Goal: Use online tool/utility: Utilize a website feature to perform a specific function

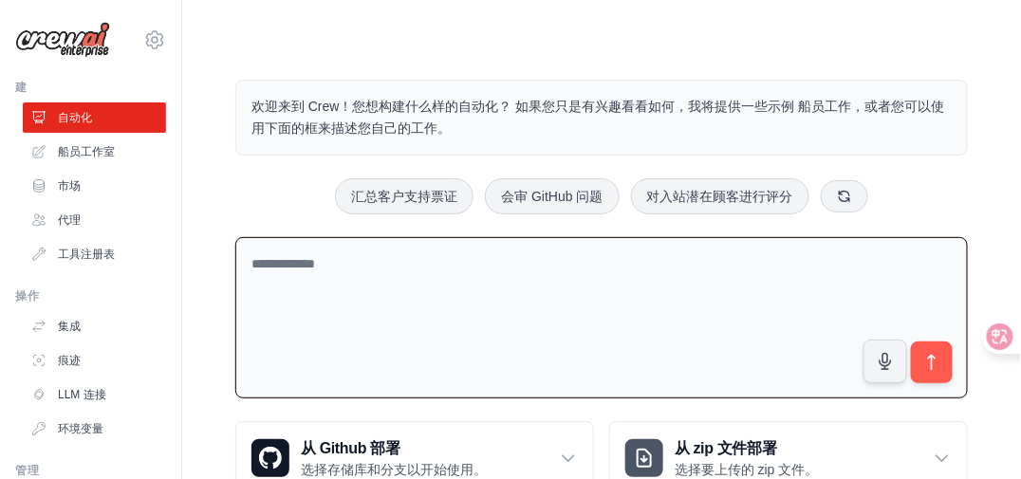
click at [350, 270] on textarea at bounding box center [601, 318] width 733 height 162
type textarea "**********"
click at [928, 365] on icon "submit" at bounding box center [933, 363] width 20 height 20
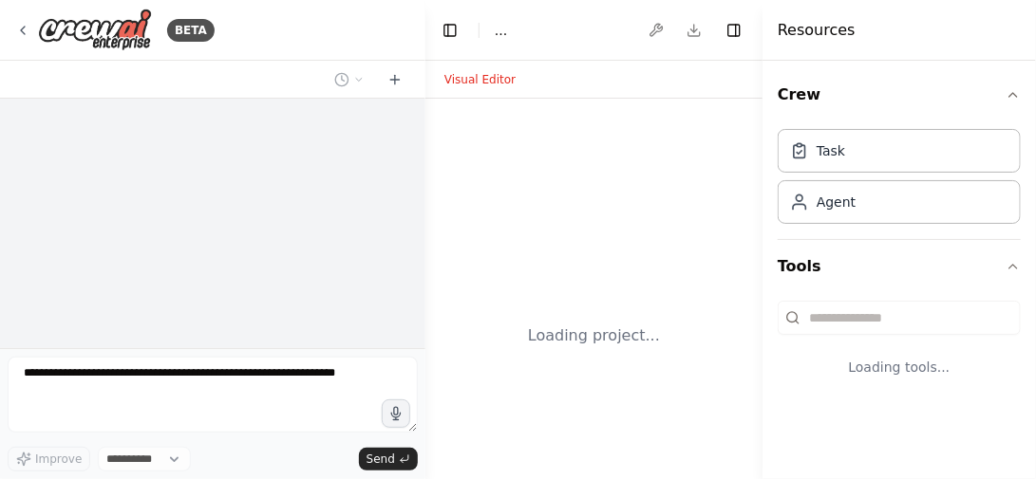
select select "****"
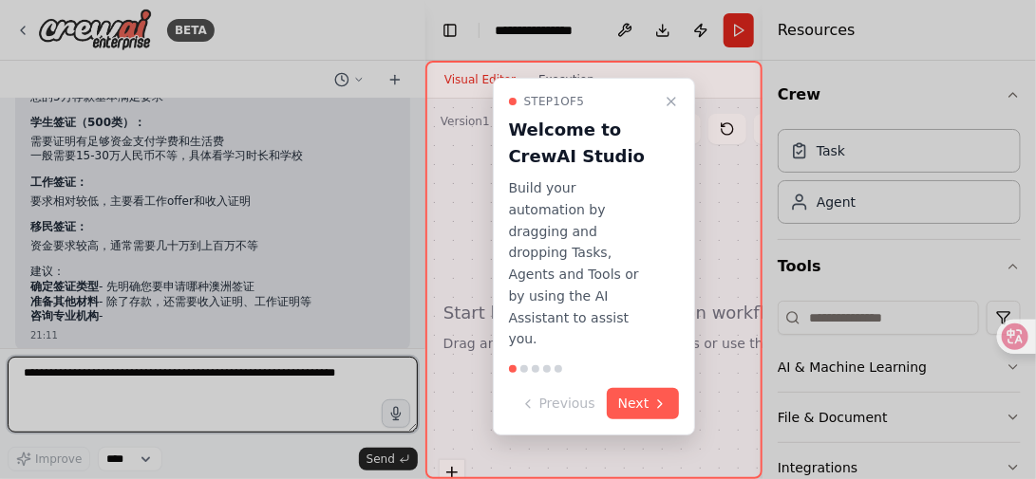
scroll to position [273, 0]
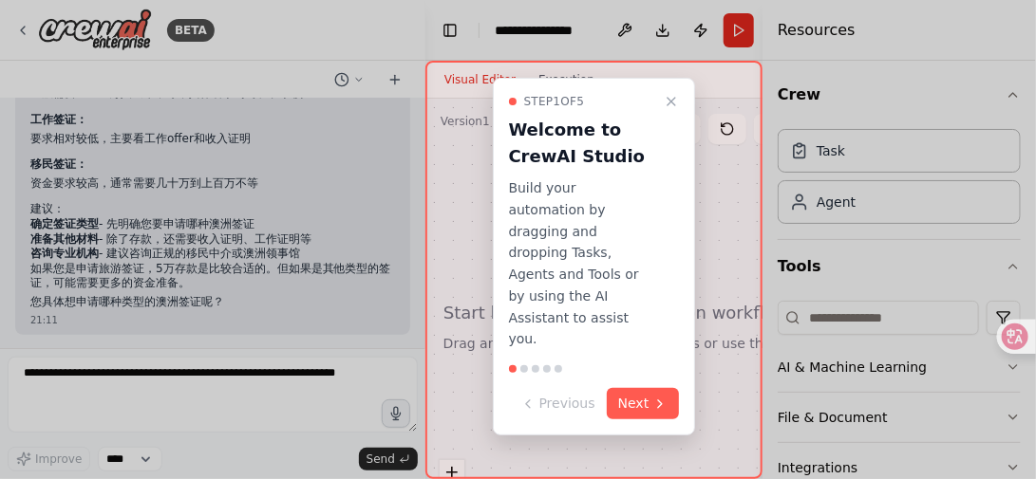
click at [342, 219] on div at bounding box center [518, 239] width 1036 height 479
drag, startPoint x: 417, startPoint y: 264, endPoint x: 420, endPoint y: 238, distance: 25.8
click at [420, 238] on div at bounding box center [518, 239] width 1036 height 479
click at [296, 258] on div at bounding box center [518, 239] width 1036 height 479
click at [369, 166] on div at bounding box center [518, 239] width 1036 height 479
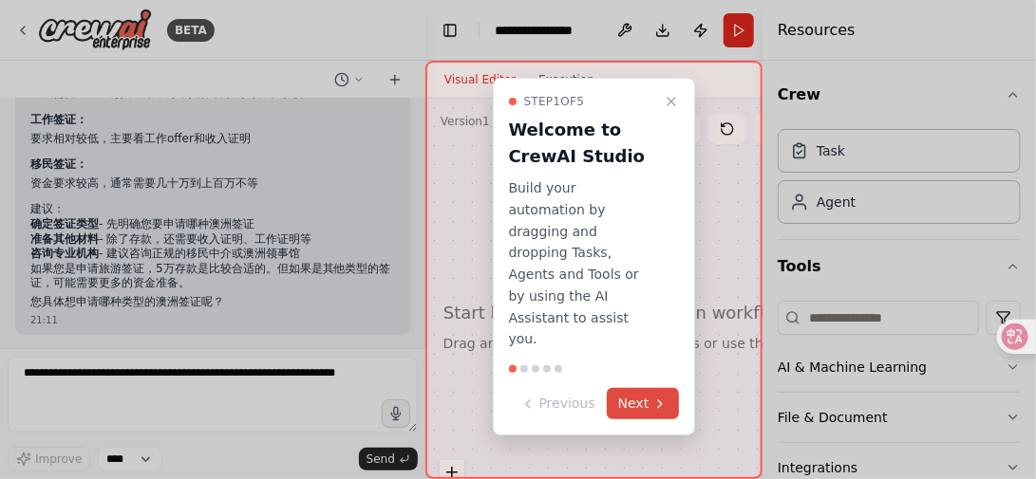
click at [652, 397] on icon at bounding box center [659, 404] width 15 height 15
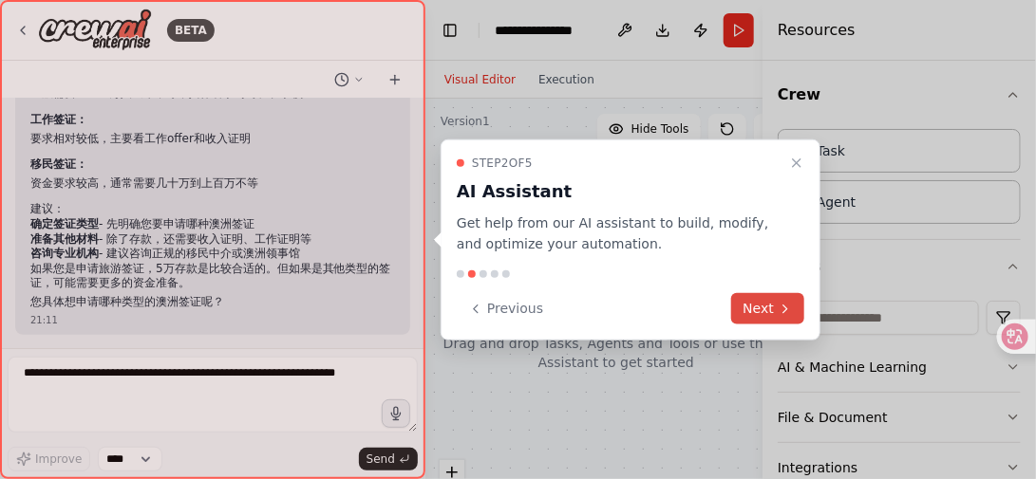
click at [757, 309] on button "Next" at bounding box center [767, 308] width 73 height 31
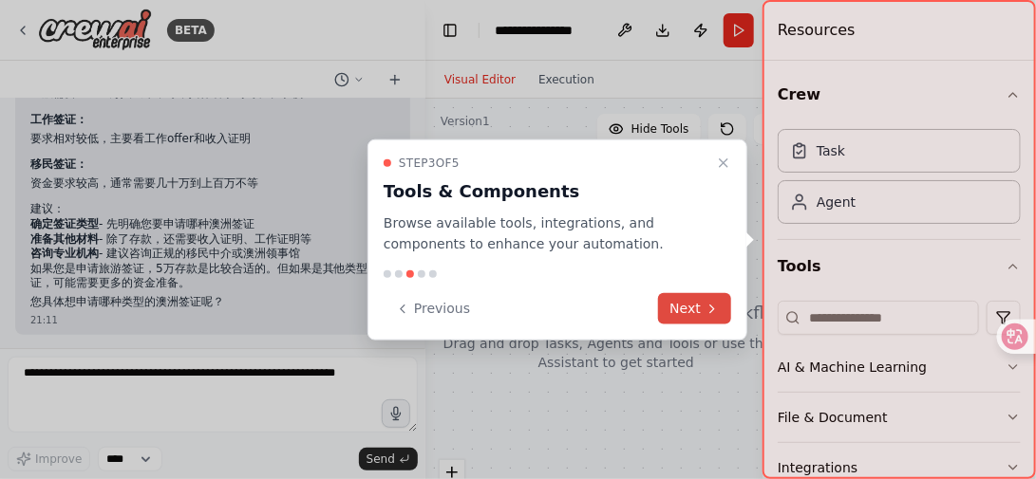
click at [706, 309] on icon at bounding box center [711, 308] width 15 height 15
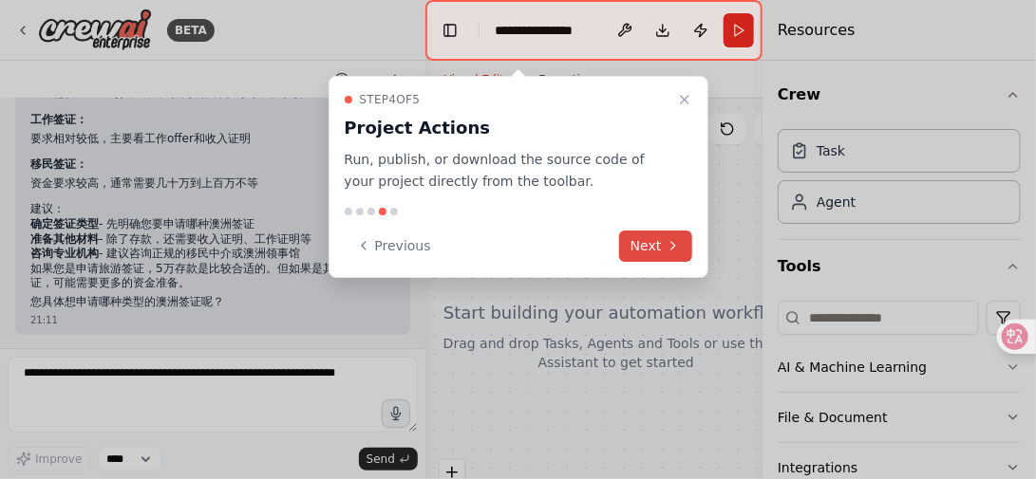
click at [670, 242] on icon at bounding box center [672, 245] width 15 height 15
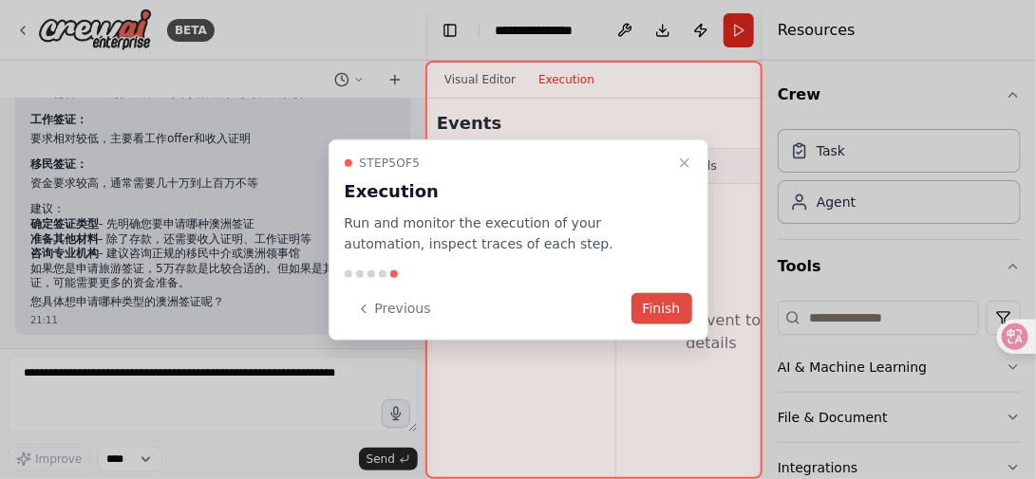
click at [661, 305] on button "Finish" at bounding box center [661, 308] width 61 height 31
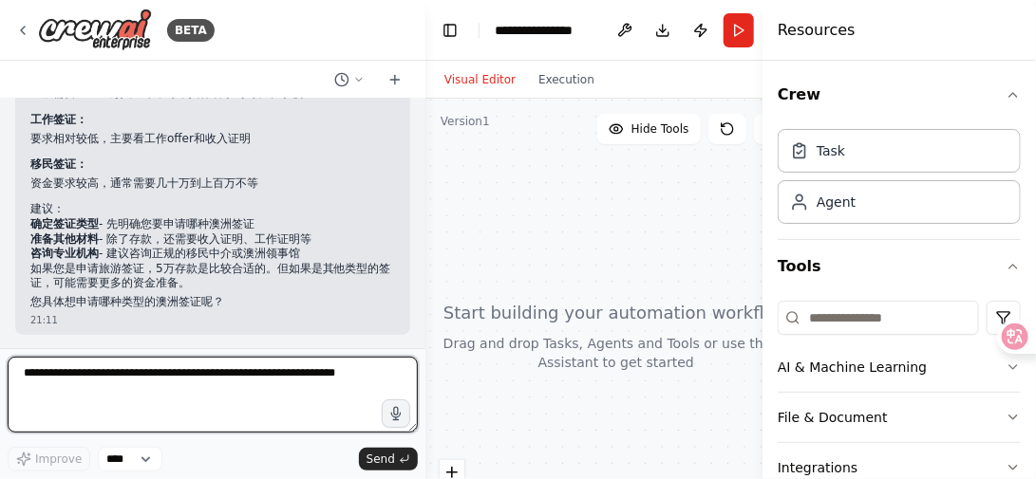
click at [271, 398] on textarea at bounding box center [213, 395] width 410 height 76
drag, startPoint x: 368, startPoint y: 374, endPoint x: 2, endPoint y: 362, distance: 366.6
click at [2, 362] on div "BETA 我的存款有5万，可以做澳洲签证吗 21:11 ▶ Thought process 您好！关于澳洲签证的资金要求，5万人民币的存款情况需要根据您申请的…" at bounding box center [212, 239] width 425 height 479
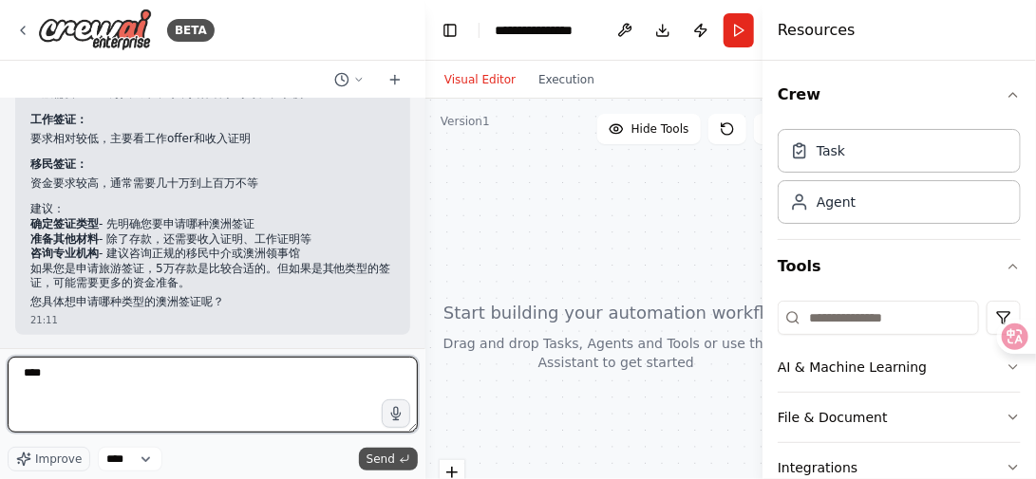
type textarea "****"
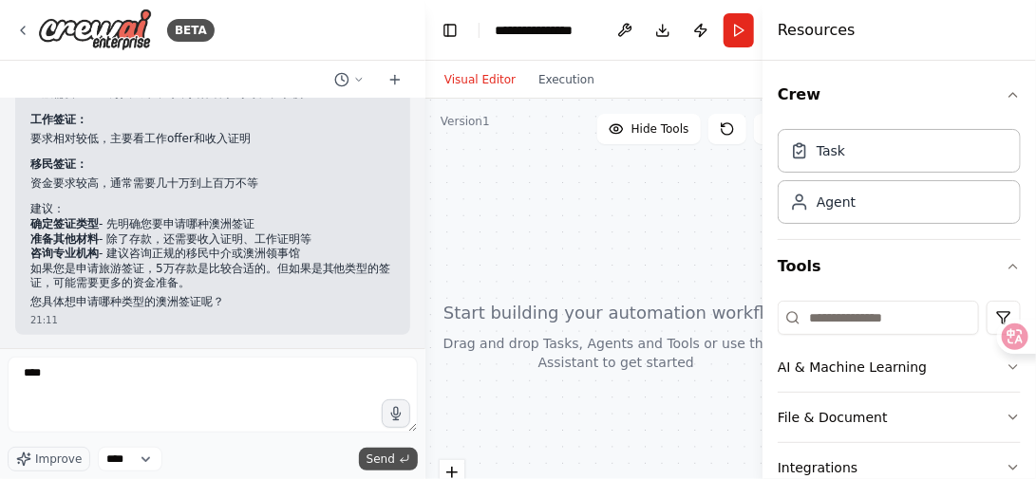
click at [392, 463] on span "Send" at bounding box center [380, 459] width 28 height 15
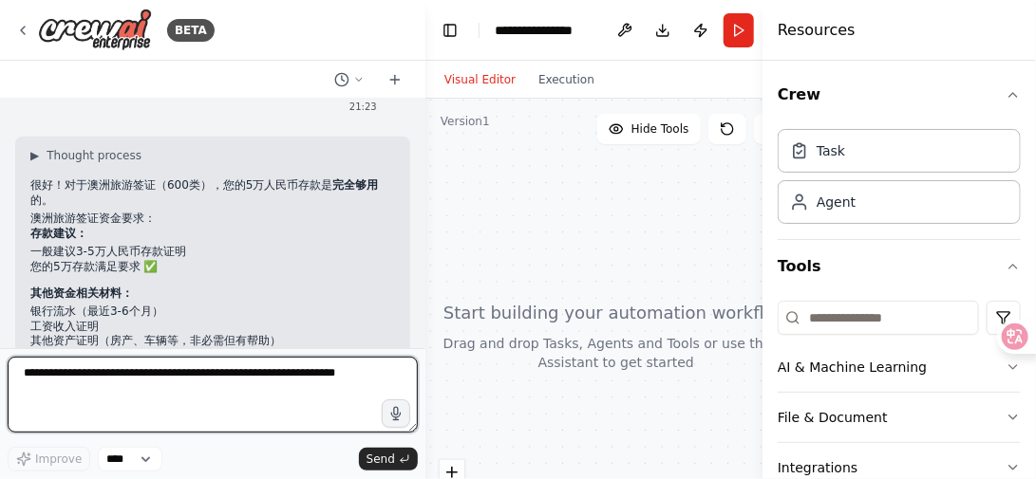
scroll to position [506, 0]
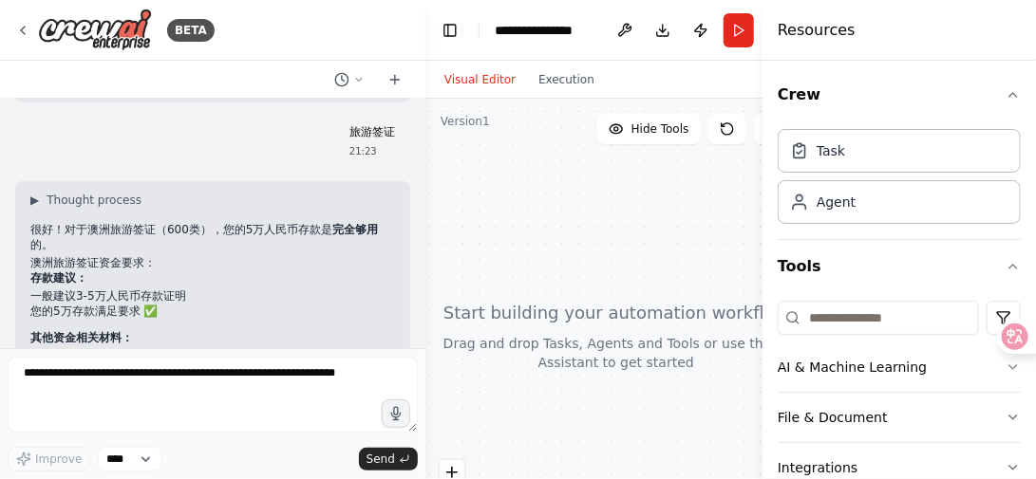
drag, startPoint x: 552, startPoint y: 325, endPoint x: 551, endPoint y: 296, distance: 28.5
click at [551, 296] on div at bounding box center [616, 336] width 382 height 475
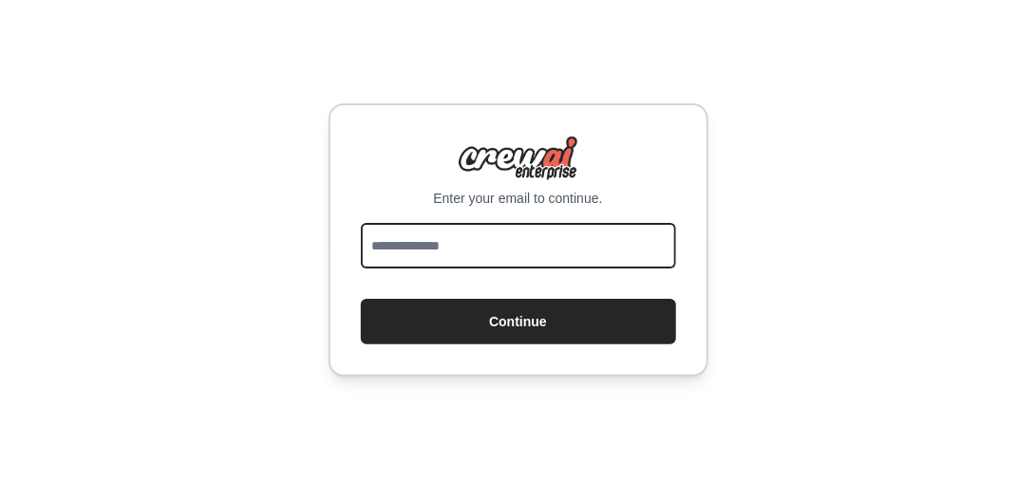
click at [552, 236] on input "email" at bounding box center [518, 246] width 315 height 46
type input "**********"
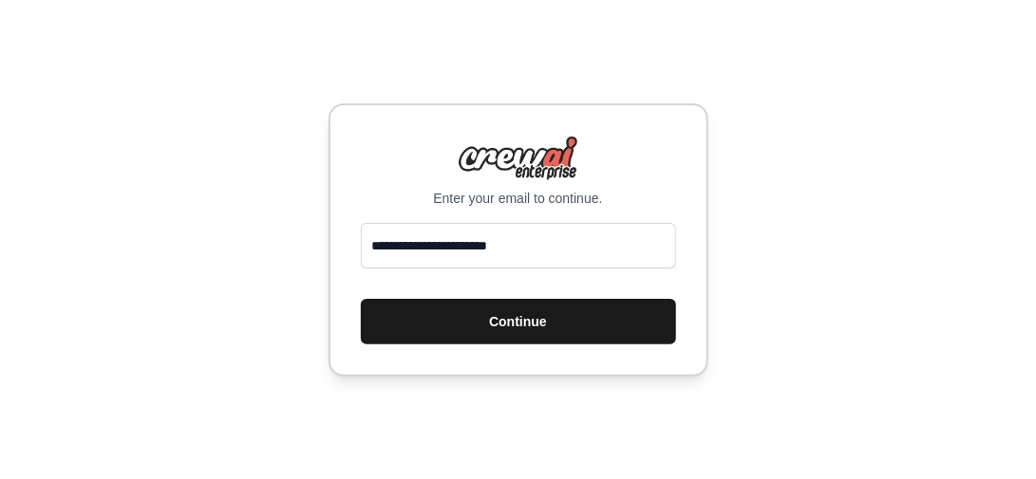
click at [574, 337] on button "Continue" at bounding box center [518, 322] width 315 height 46
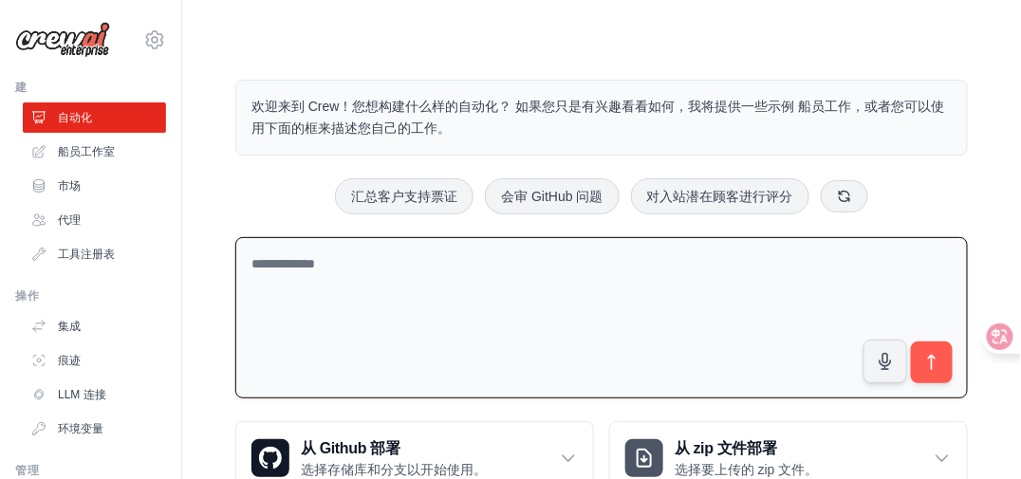
click at [343, 290] on textarea at bounding box center [601, 318] width 733 height 162
type textarea "**********"
click at [938, 365] on icon "submit" at bounding box center [933, 363] width 20 height 20
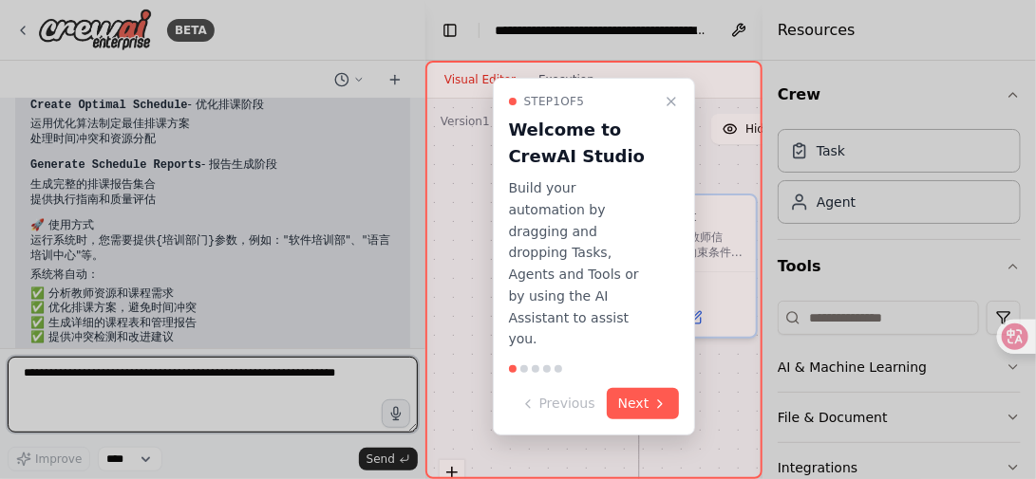
scroll to position [2180, 0]
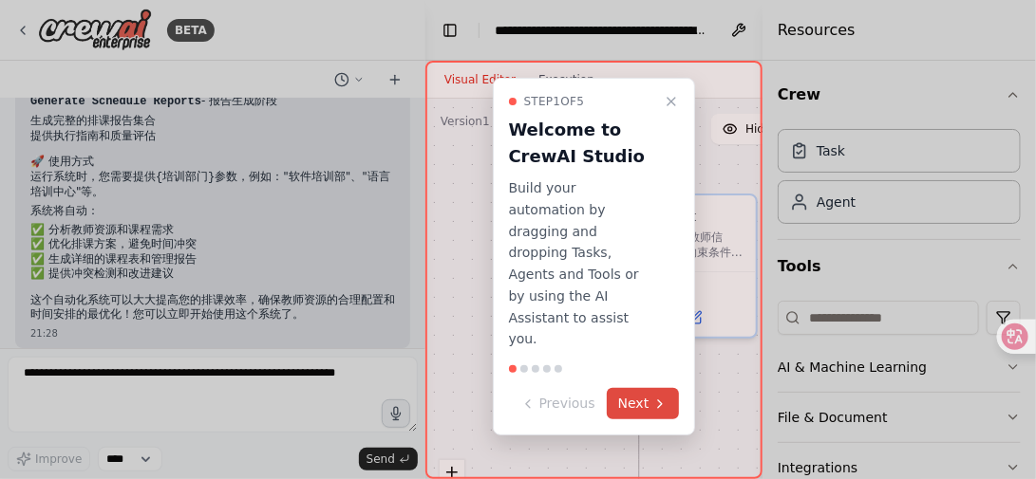
click at [628, 388] on button "Next" at bounding box center [643, 403] width 73 height 31
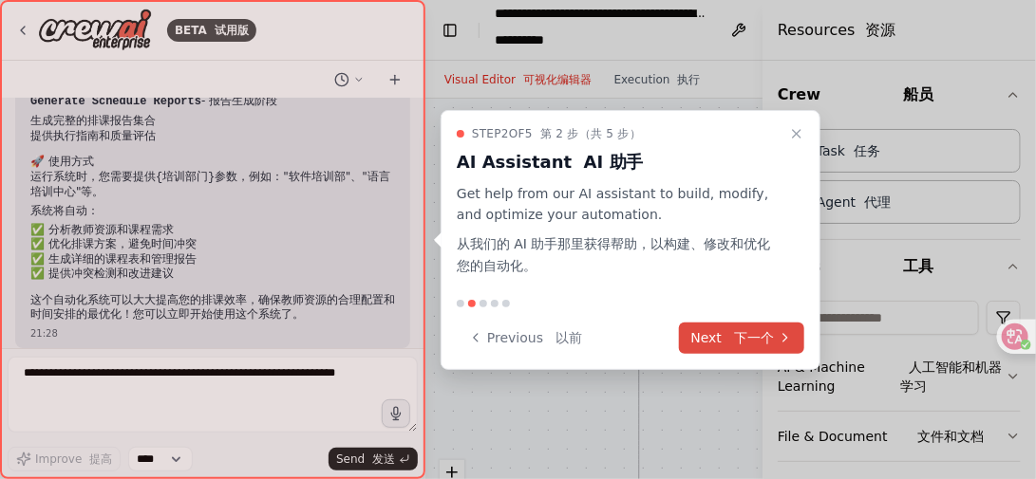
click at [722, 342] on button "Next 下一个" at bounding box center [741, 338] width 125 height 31
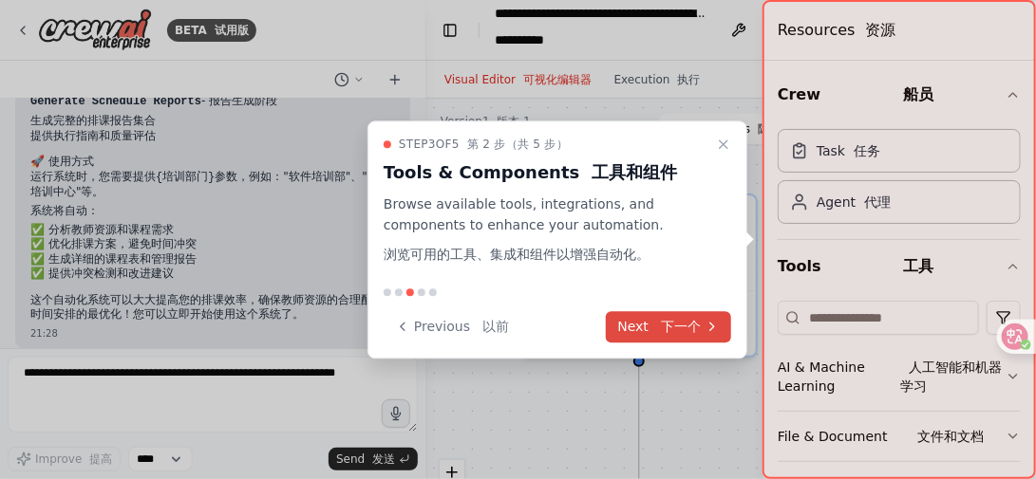
click at [675, 330] on font "下一个" at bounding box center [681, 326] width 40 height 15
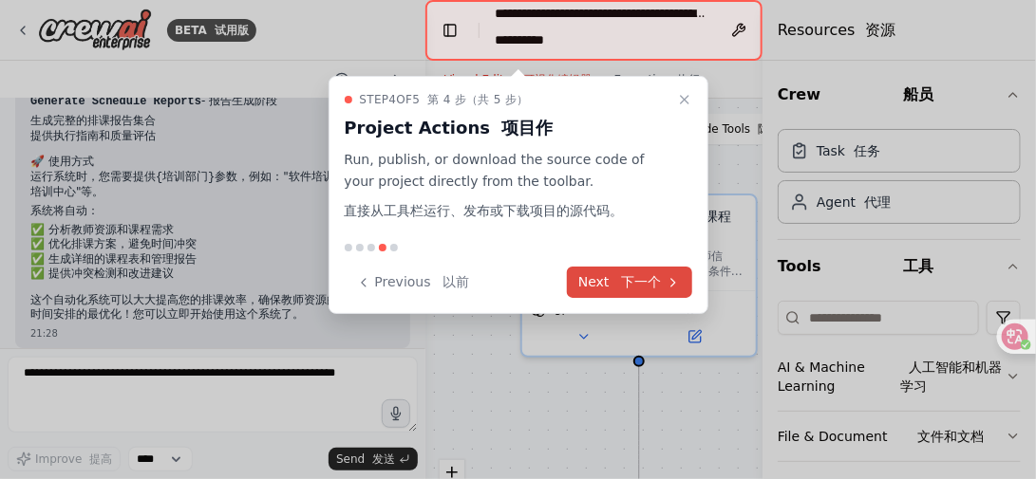
click at [660, 287] on font "下一个" at bounding box center [642, 281] width 40 height 15
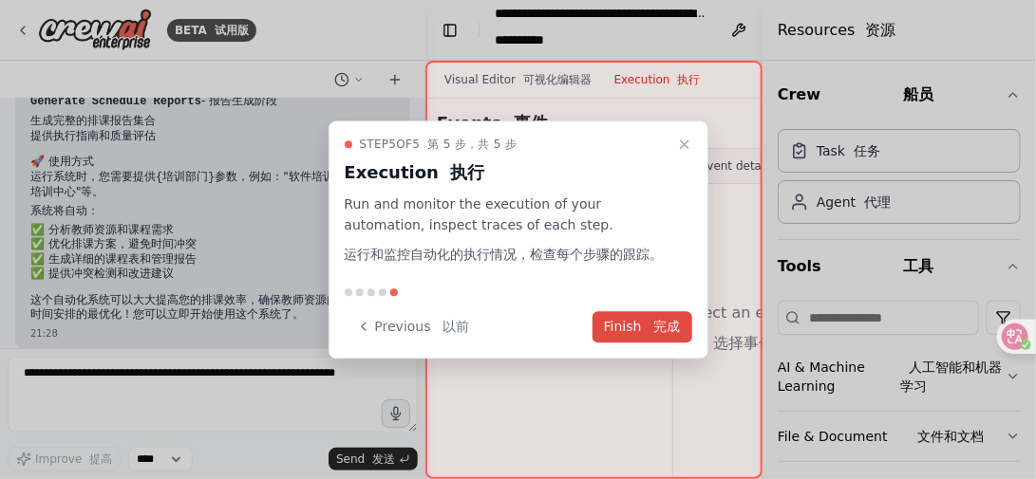
click at [654, 324] on font "完成" at bounding box center [667, 326] width 27 height 15
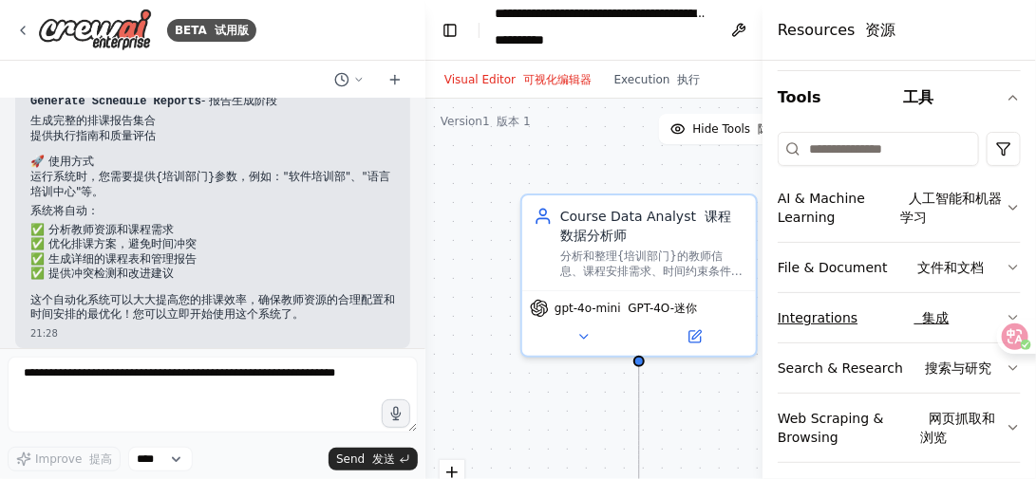
scroll to position [178, 0]
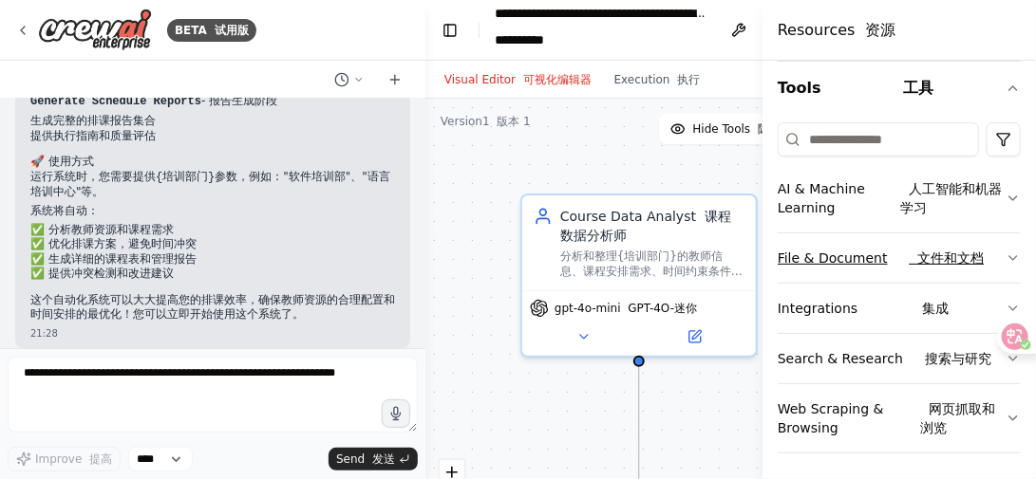
click at [848, 257] on button "File & Document 文件和文档" at bounding box center [898, 258] width 243 height 49
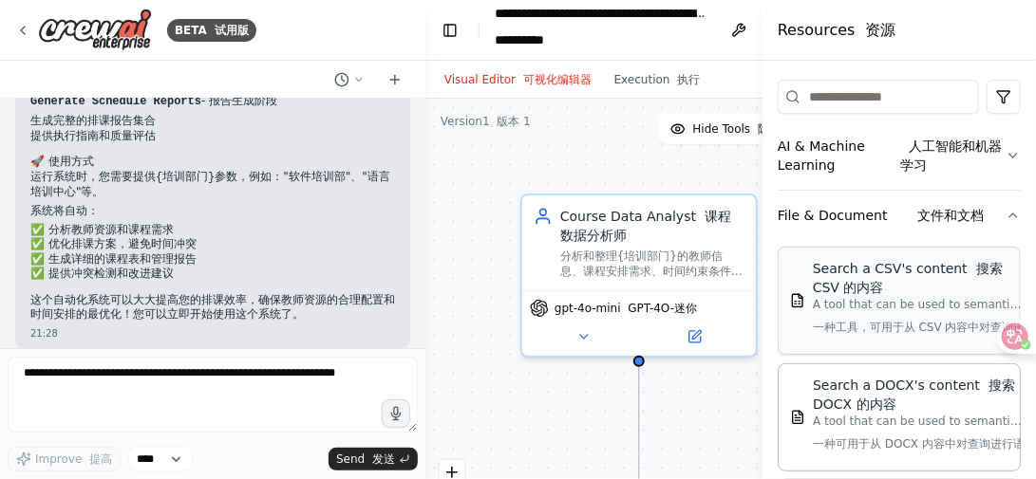
scroll to position [273, 0]
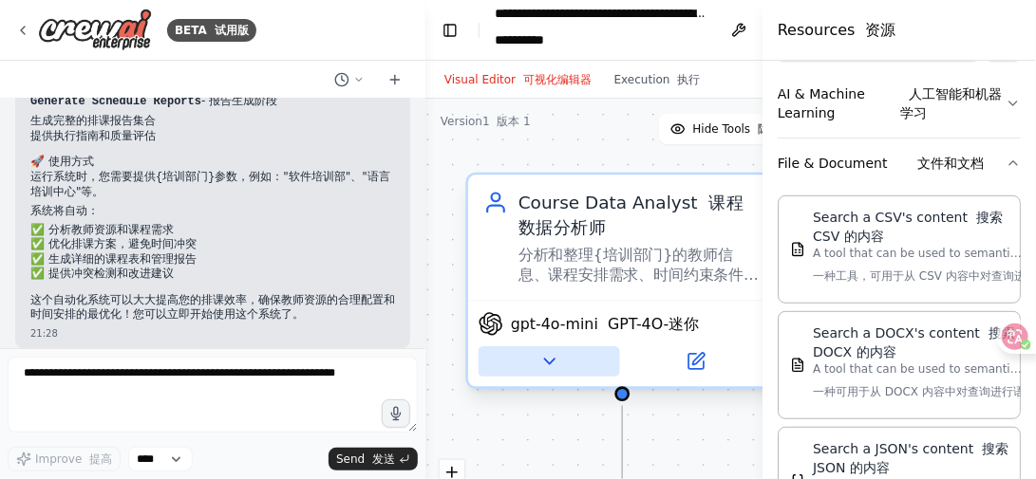
click at [549, 361] on icon at bounding box center [549, 361] width 10 height 5
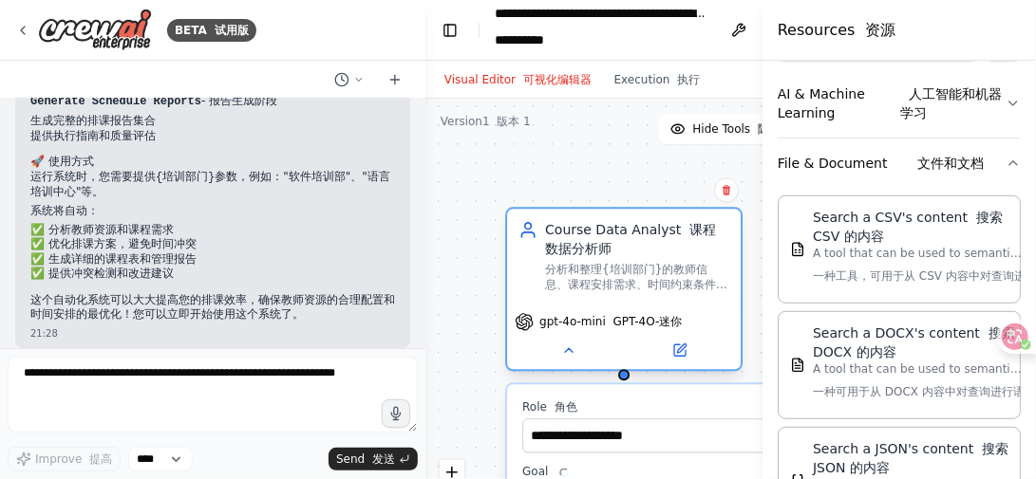
click at [703, 282] on div "分析和整理{培训部门}的教师信息、课程安排需求、时间约束条件，为排课系统提供准确的基础数据支持" at bounding box center [637, 277] width 184 height 30
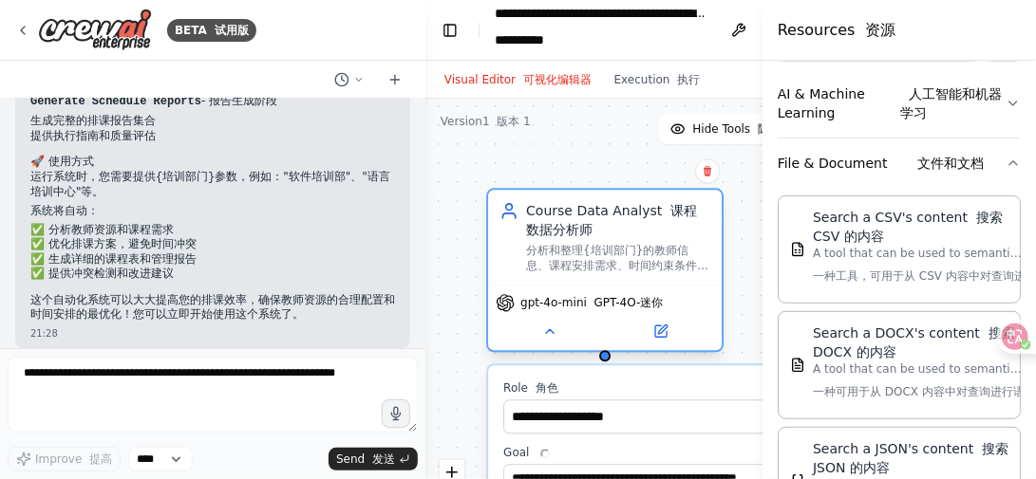
drag, startPoint x: 640, startPoint y: 290, endPoint x: 611, endPoint y: 274, distance: 32.3
click at [611, 274] on div "Course Data Analyst 课程数据分析师 分析和整理{培训部门}的教师信息、课程安排需求、时间约束条件，为排课系统提供准确的基础数据支持" at bounding box center [605, 237] width 234 height 95
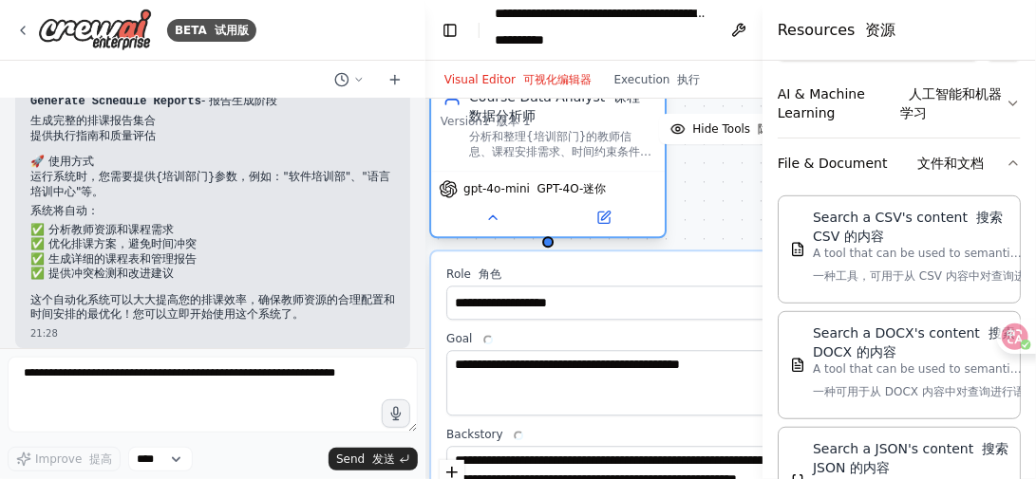
drag, startPoint x: 608, startPoint y: 278, endPoint x: 545, endPoint y: 155, distance: 138.8
click at [545, 155] on div "Course Data Analyst 课程数据分析师 分析和整理{培训部门}的教师信息、课程安排需求、时间约束条件，为排课系统提供准确的基础数据支持" at bounding box center [548, 123] width 234 height 95
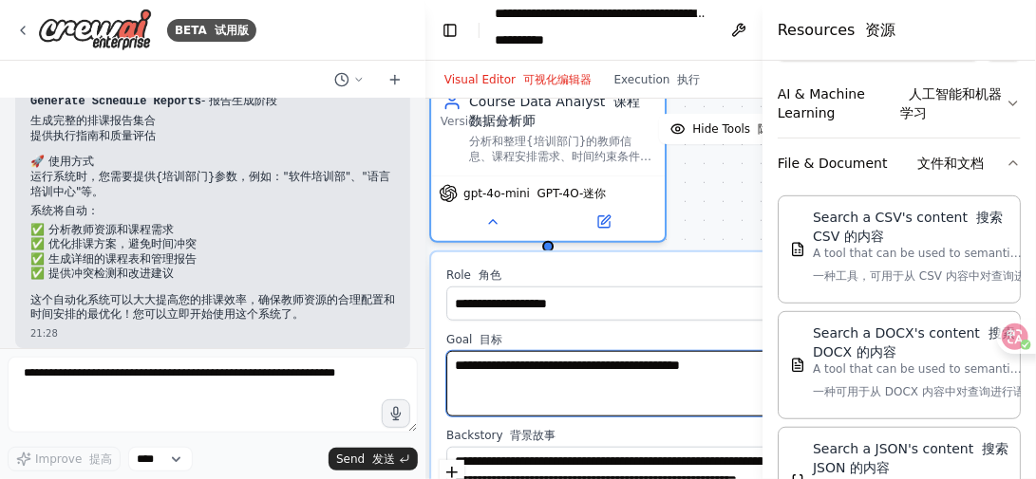
drag, startPoint x: 632, startPoint y: 404, endPoint x: 620, endPoint y: 327, distance: 77.9
click at [620, 327] on div "**********" at bounding box center [619, 451] width 376 height 399
click at [678, 398] on textarea "**********" at bounding box center [619, 383] width 346 height 65
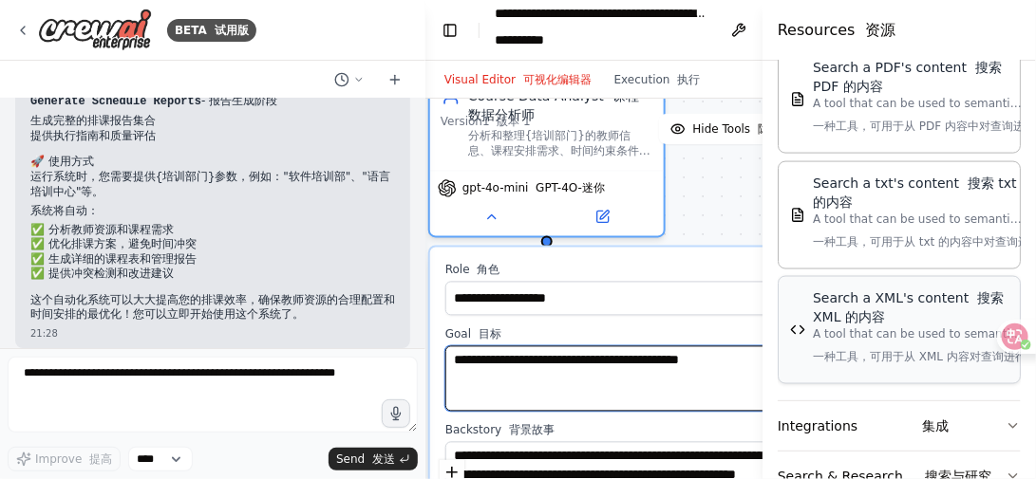
scroll to position [999, 0]
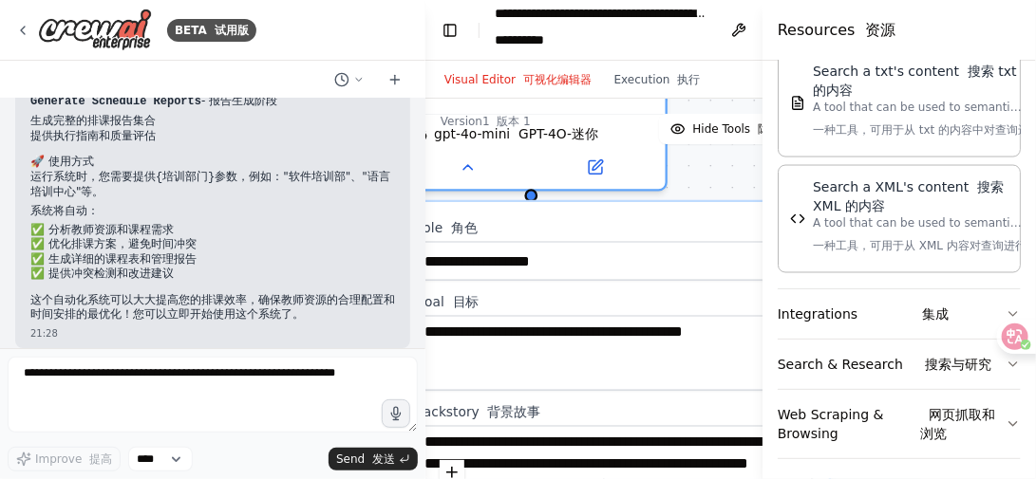
drag, startPoint x: 665, startPoint y: 430, endPoint x: 669, endPoint y: 416, distance: 14.7
click at [669, 416] on label "Backstory 背景故事" at bounding box center [613, 412] width 397 height 17
